Goal: Answer question/provide support

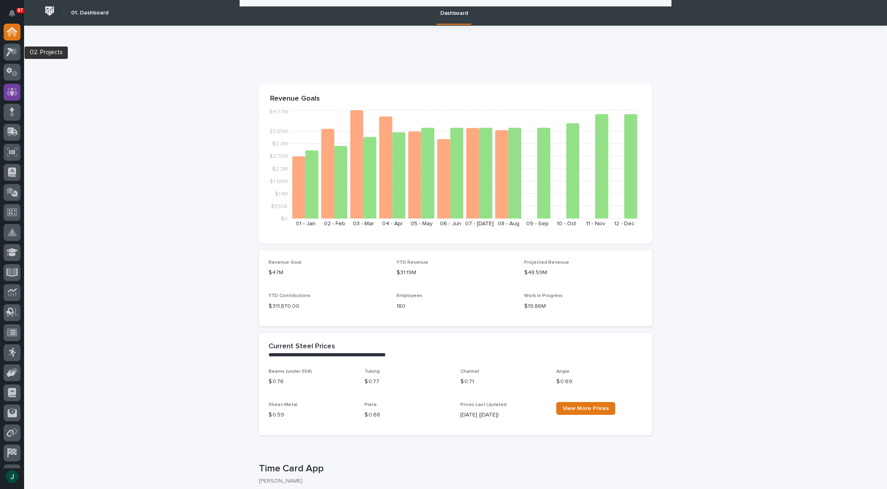
scroll to position [923, 0]
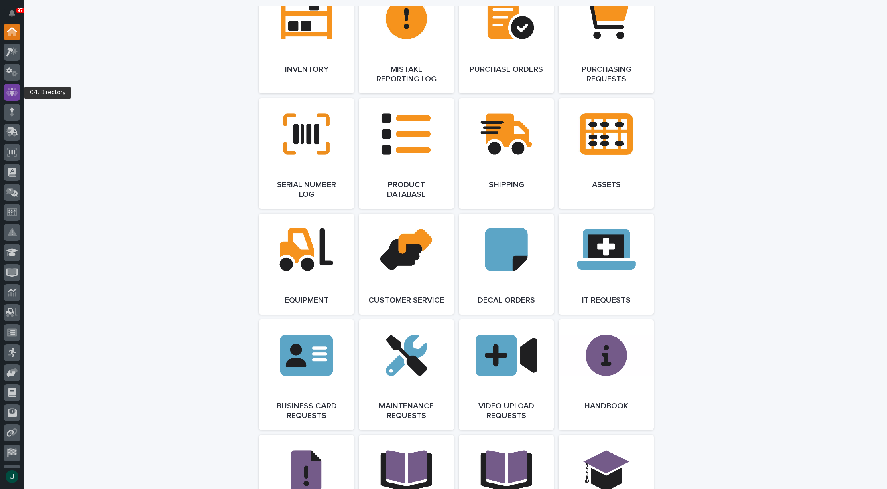
click at [7, 92] on icon at bounding box center [12, 92] width 12 height 8
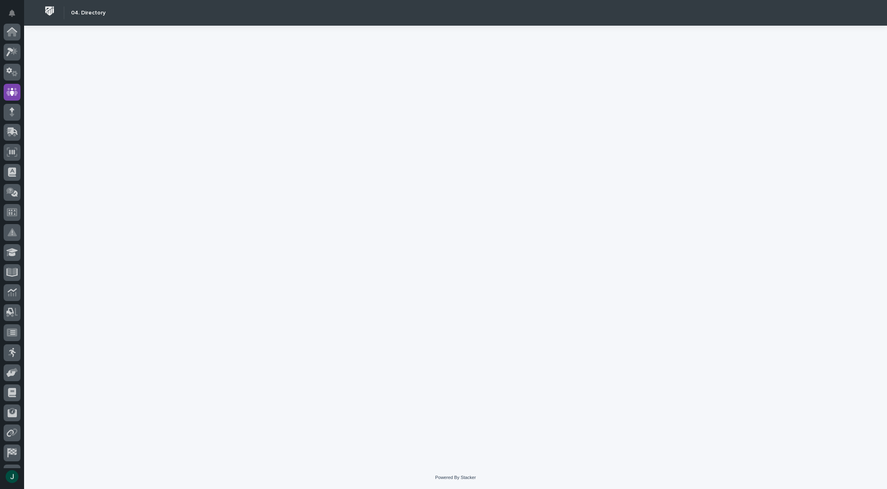
scroll to position [57, 0]
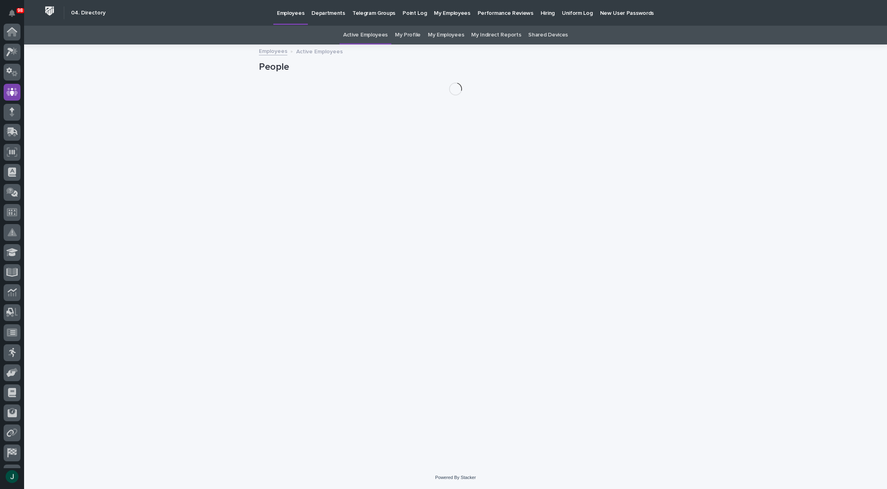
scroll to position [57, 0]
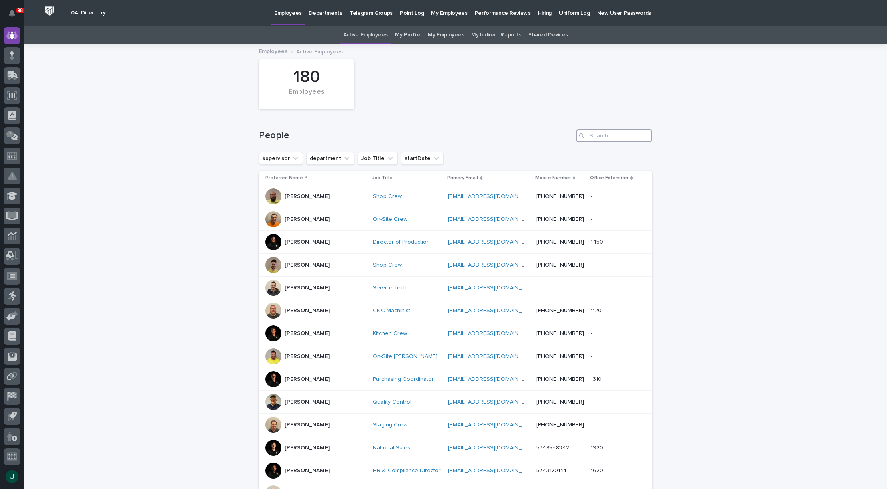
click at [626, 137] on input "Search" at bounding box center [614, 136] width 76 height 13
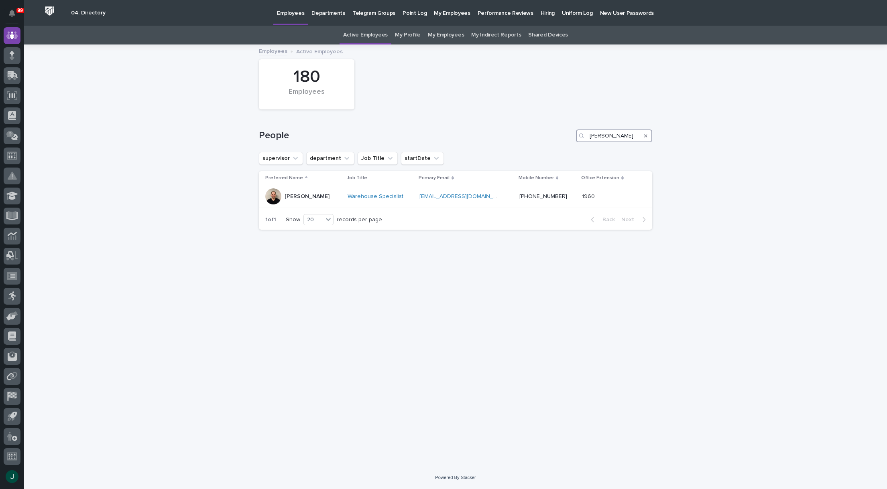
type input "Kenny"
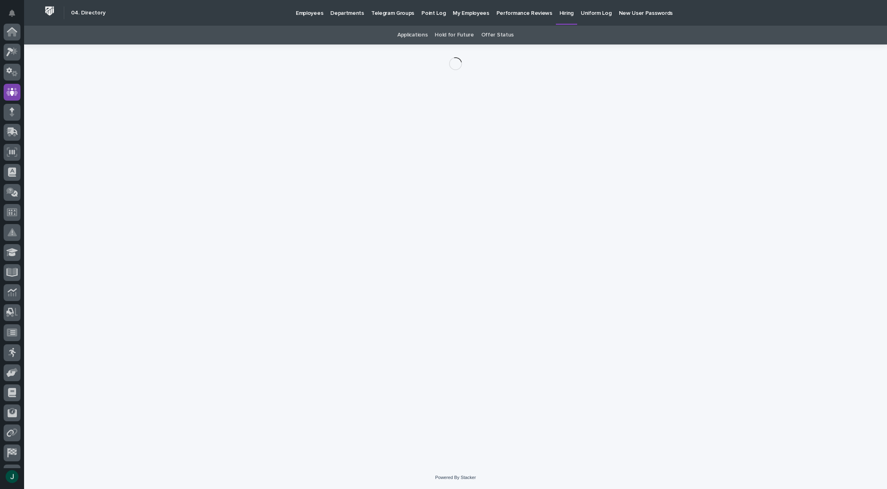
scroll to position [57, 0]
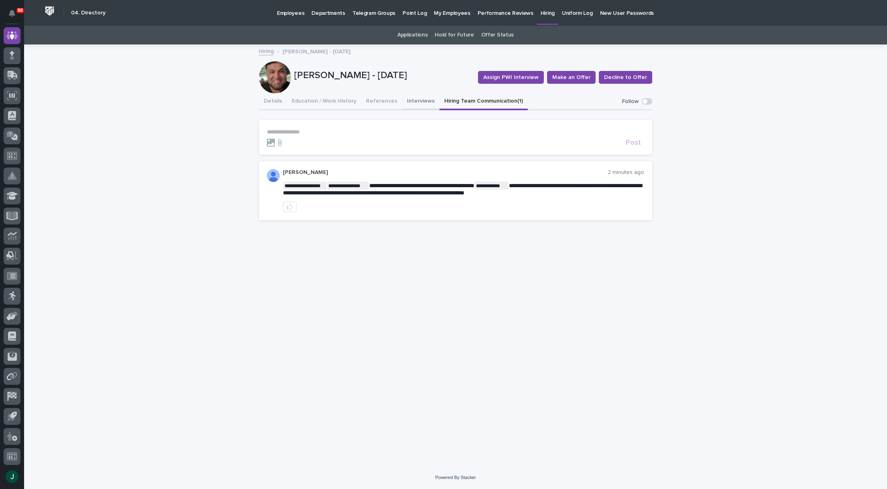
click at [422, 100] on button "Interviews" at bounding box center [420, 101] width 37 height 17
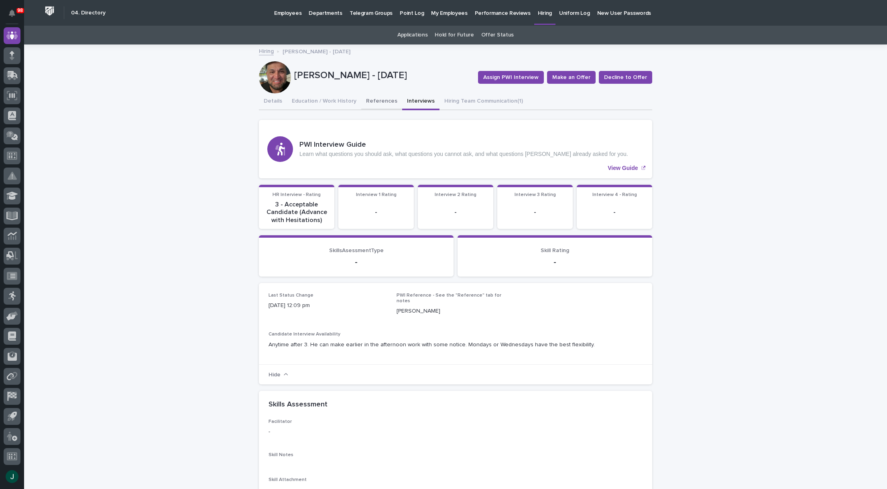
click at [375, 99] on button "References" at bounding box center [381, 101] width 41 height 17
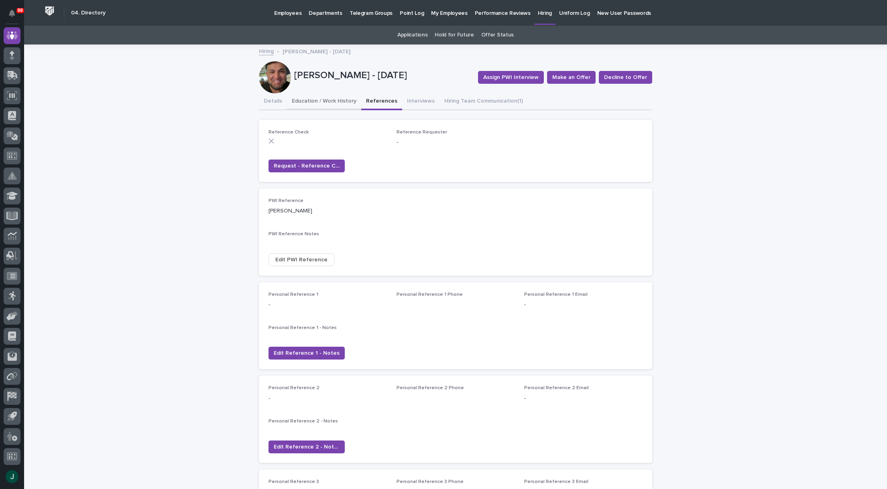
click at [330, 99] on button "Education / Work History" at bounding box center [324, 101] width 74 height 17
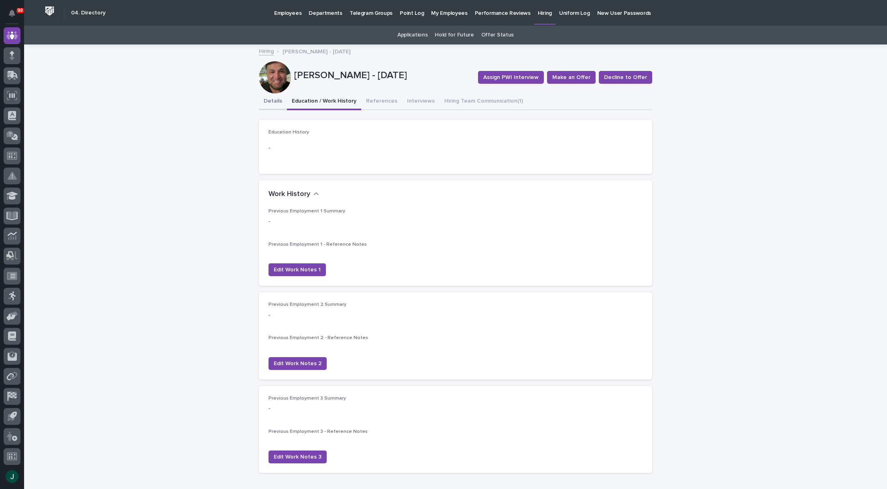
click at [274, 101] on button "Details" at bounding box center [273, 101] width 28 height 17
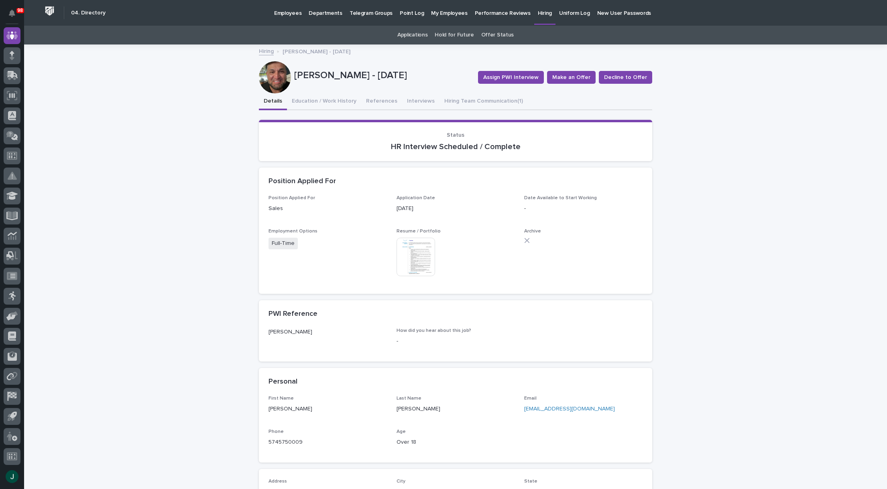
click at [420, 255] on img at bounding box center [415, 257] width 39 height 39
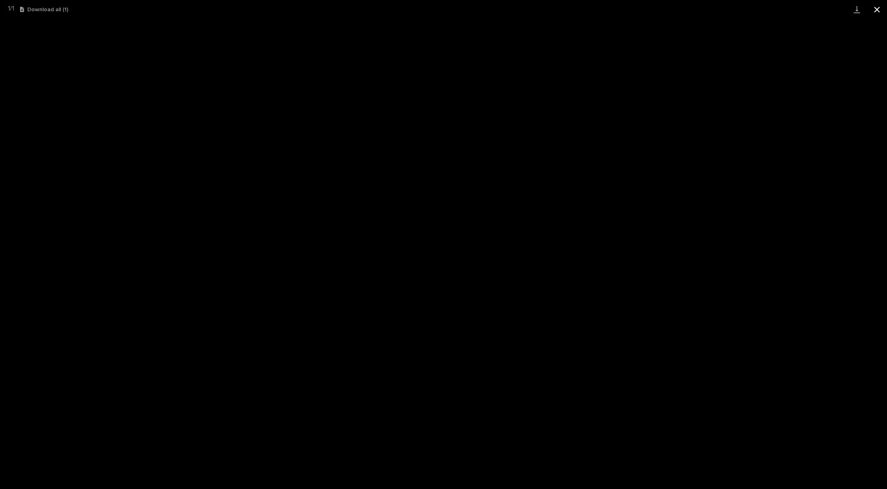
click at [876, 10] on button "Close gallery" at bounding box center [876, 9] width 20 height 19
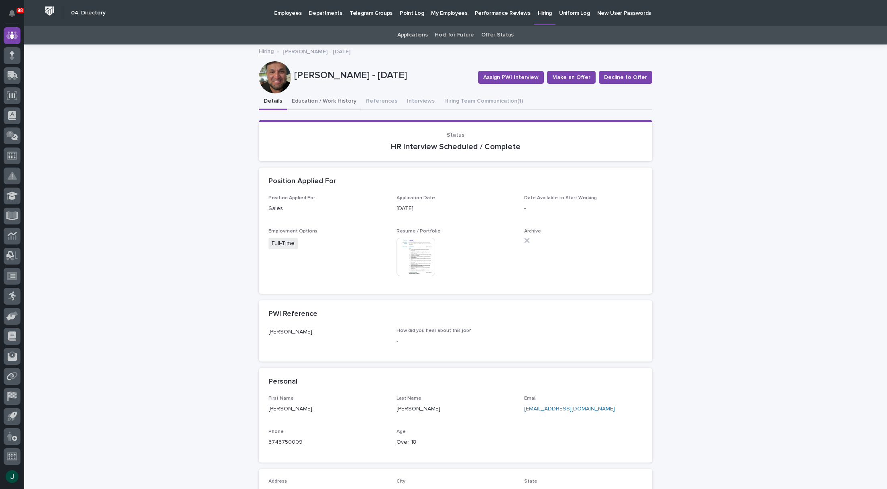
click at [311, 104] on button "Education / Work History" at bounding box center [324, 101] width 74 height 17
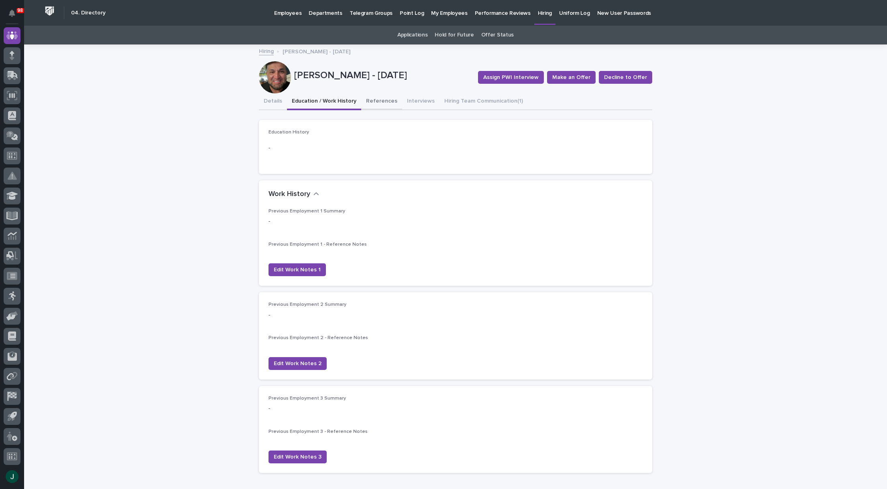
click at [369, 101] on button "References" at bounding box center [381, 101] width 41 height 17
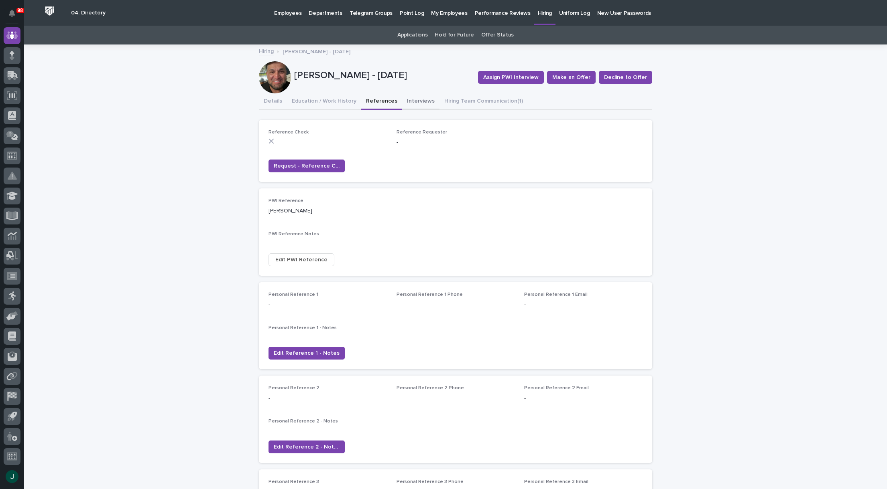
click at [403, 101] on button "Interviews" at bounding box center [420, 101] width 37 height 17
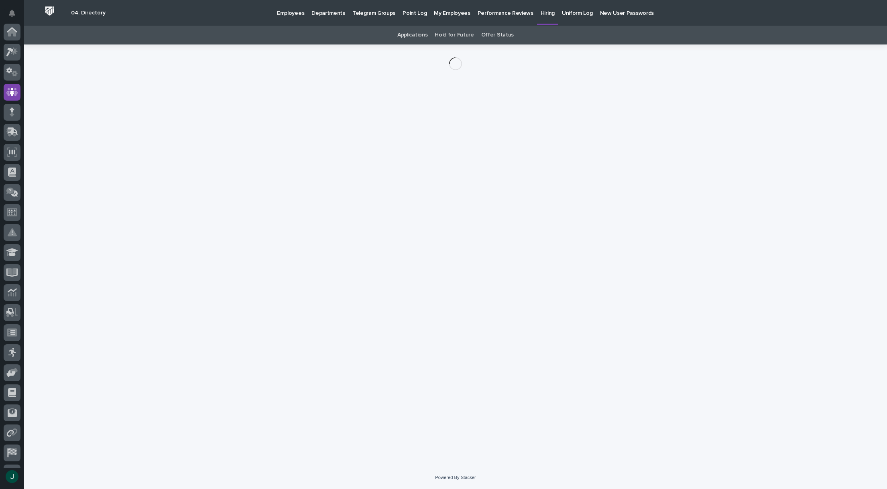
scroll to position [57, 0]
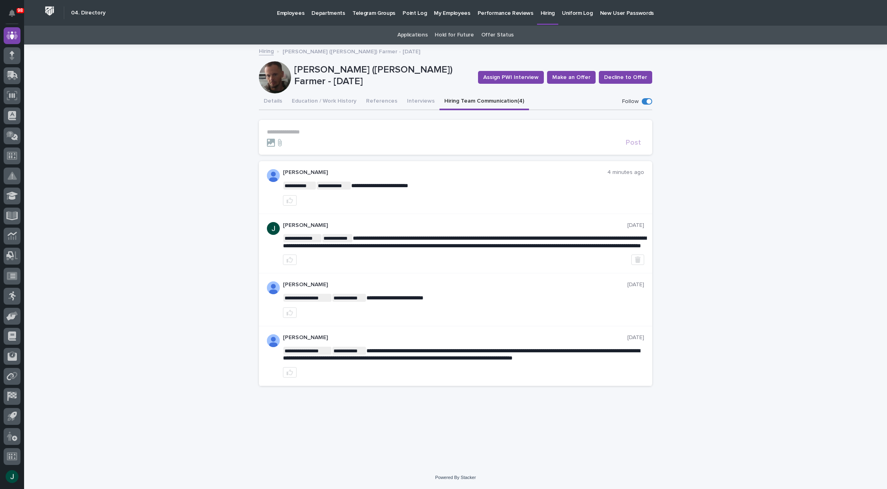
click at [300, 130] on p "**********" at bounding box center [455, 132] width 377 height 7
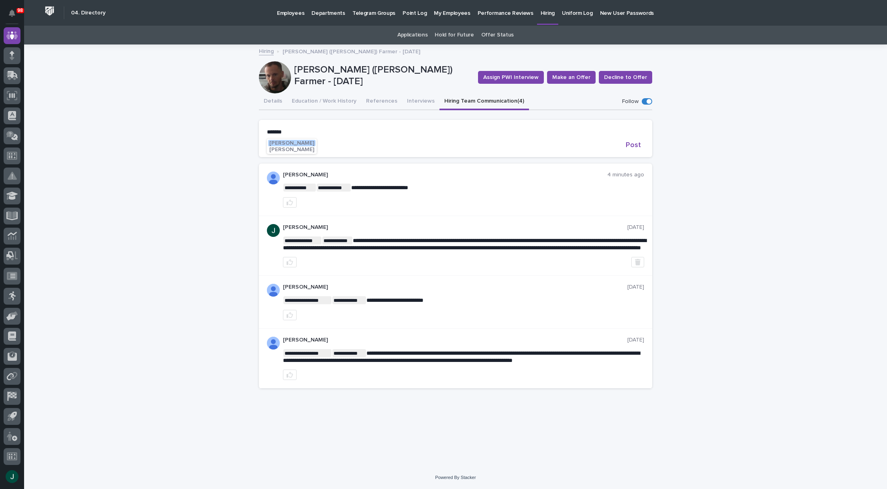
click at [293, 140] on span "[PERSON_NAME]" at bounding box center [291, 143] width 45 height 6
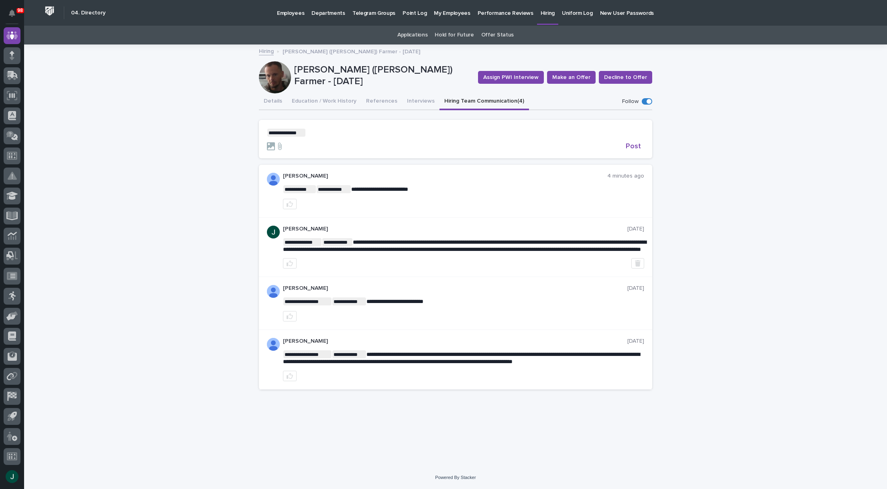
click at [323, 134] on p "**********" at bounding box center [455, 133] width 377 height 8
click at [630, 148] on span "Post" at bounding box center [632, 146] width 15 height 7
